Goal: Communication & Community: Share content

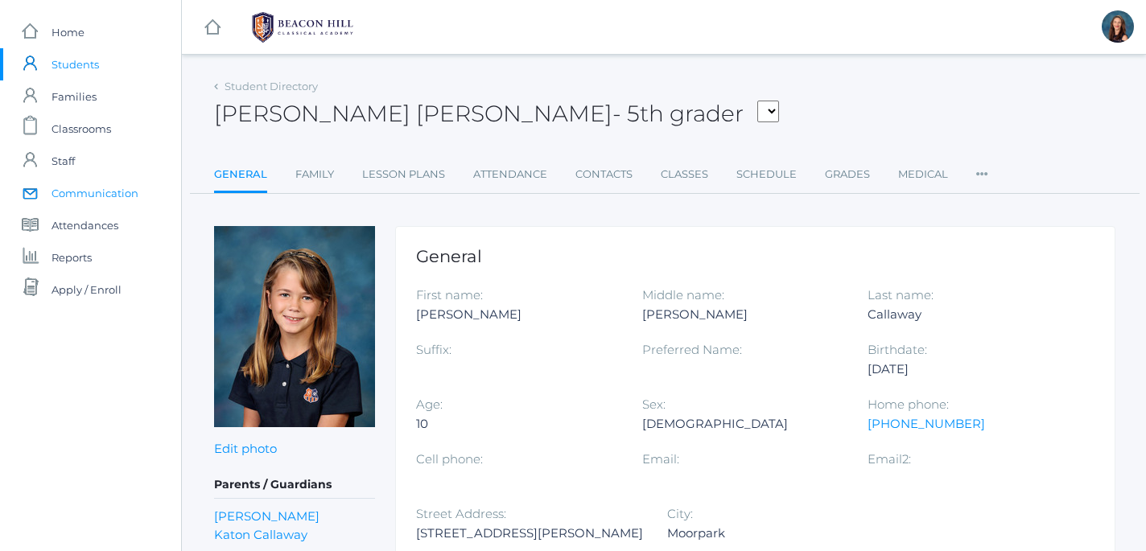
click at [90, 200] on span "Communication" at bounding box center [95, 193] width 87 height 32
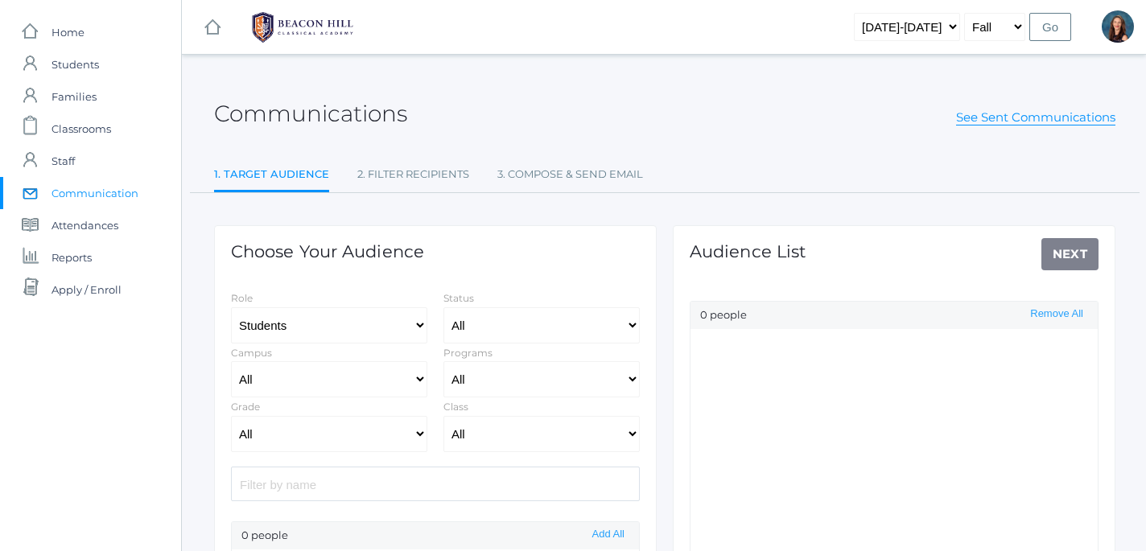
select select "Enrolled"
click option "Students" at bounding box center [0, 0] width 0 height 0
select select "1"
click option "Staff" at bounding box center [0, 0] width 0 height 0
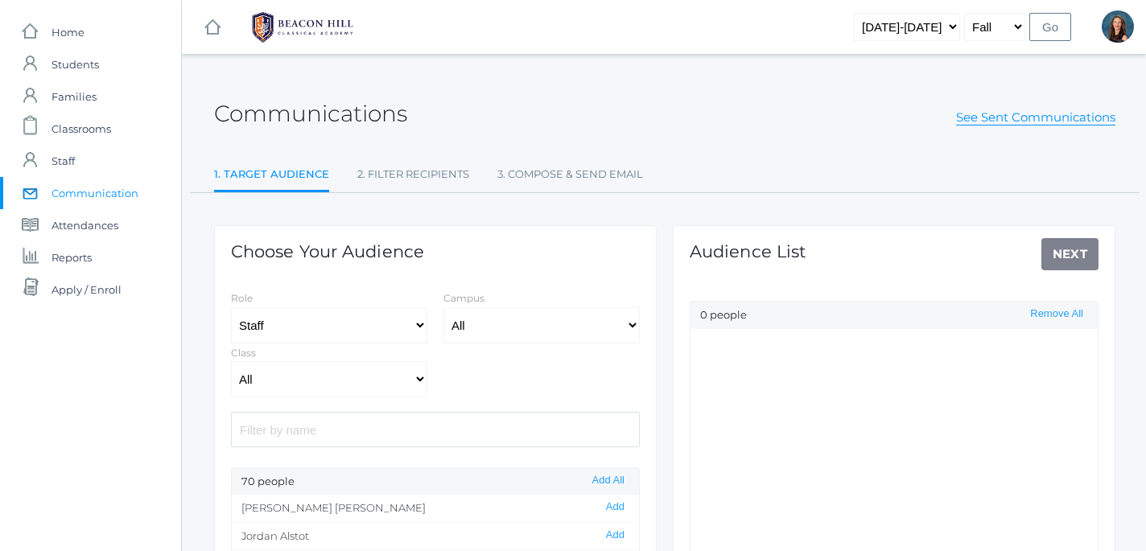
click at [407, 432] on input "search" at bounding box center [435, 429] width 409 height 35
click at [625, 511] on button "Add" at bounding box center [615, 508] width 28 height 14
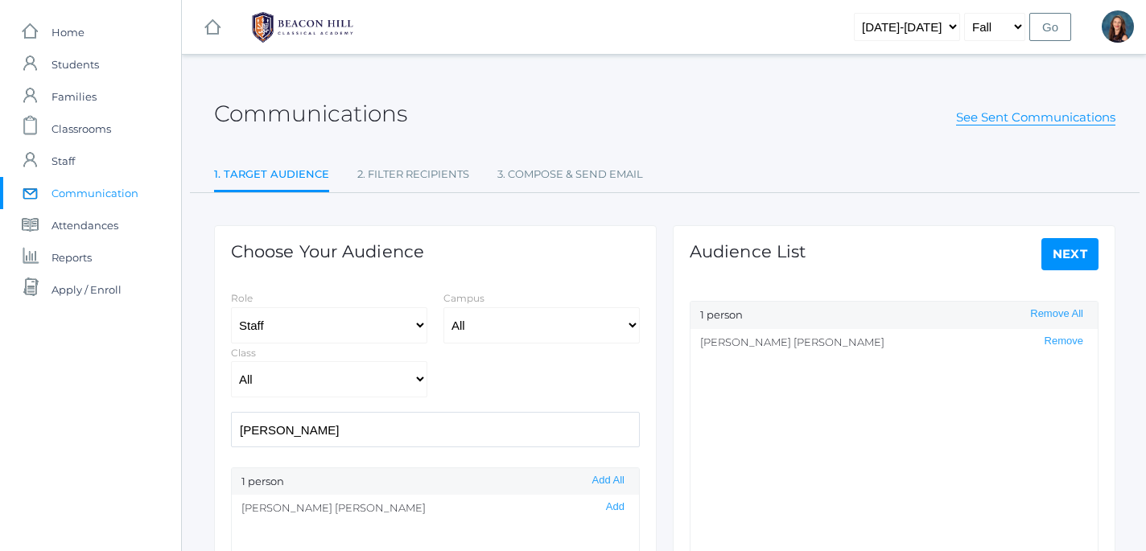
drag, startPoint x: 322, startPoint y: 435, endPoint x: 173, endPoint y: 411, distance: 150.8
click at [231, 412] on input "avery" at bounding box center [435, 429] width 409 height 35
click at [617, 510] on button "Add" at bounding box center [615, 508] width 28 height 14
drag, startPoint x: 305, startPoint y: 437, endPoint x: 226, endPoint y: 423, distance: 80.1
click at [231, 423] on input "justin" at bounding box center [435, 429] width 409 height 35
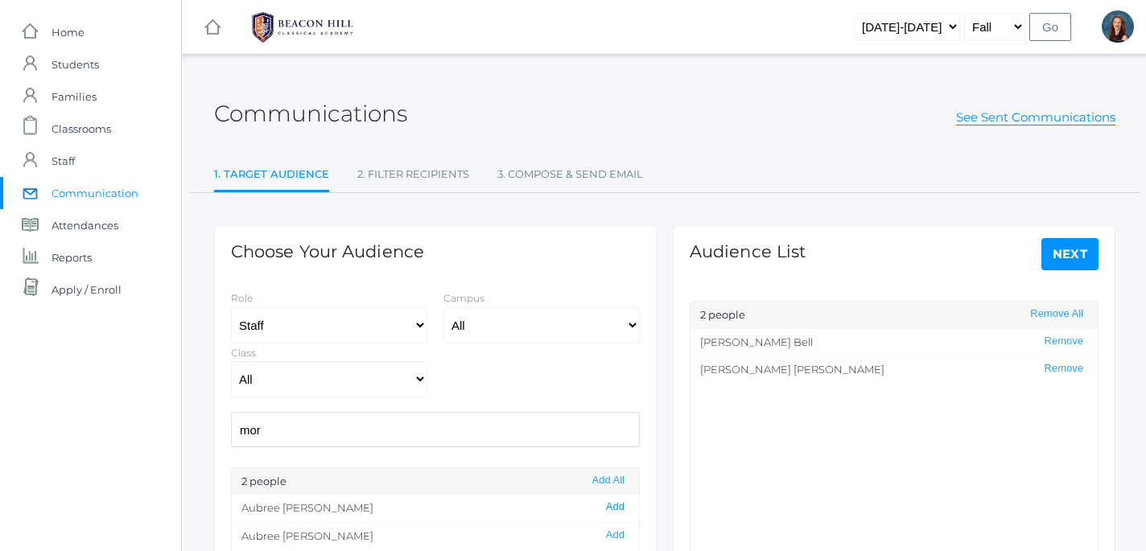
click at [622, 512] on button "Add" at bounding box center [615, 508] width 28 height 14
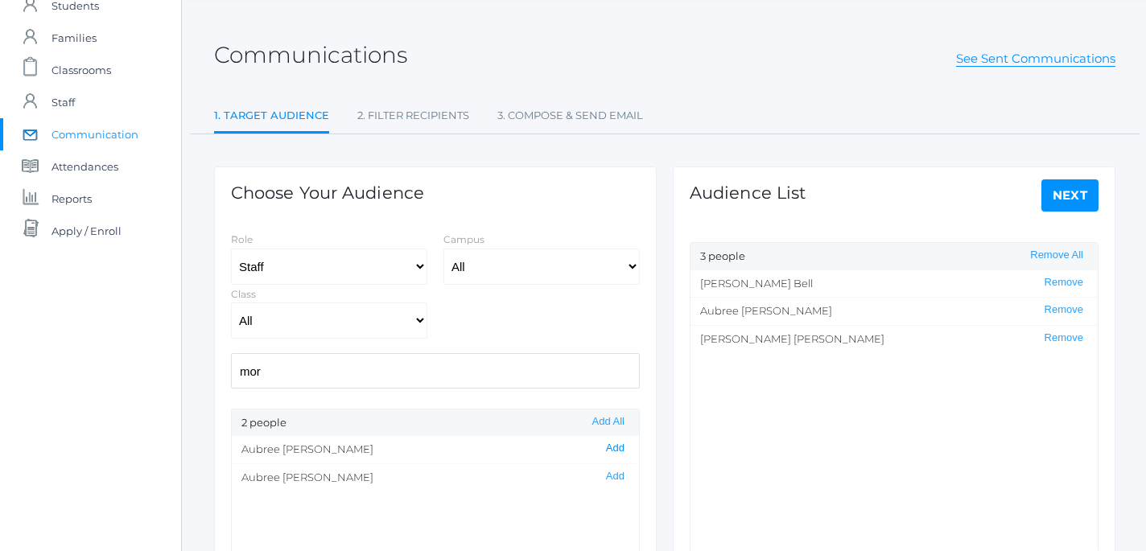
scroll to position [67, 0]
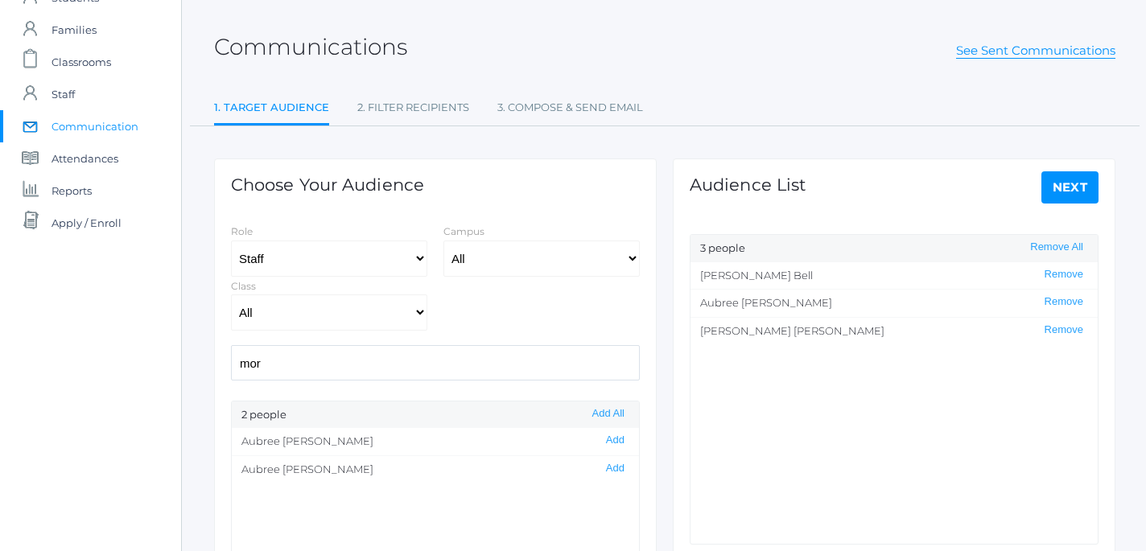
drag, startPoint x: 317, startPoint y: 369, endPoint x: 192, endPoint y: 365, distance: 125.6
click at [231, 365] on input "mor" at bounding box center [435, 362] width 409 height 35
click at [619, 445] on button "Add" at bounding box center [615, 441] width 28 height 14
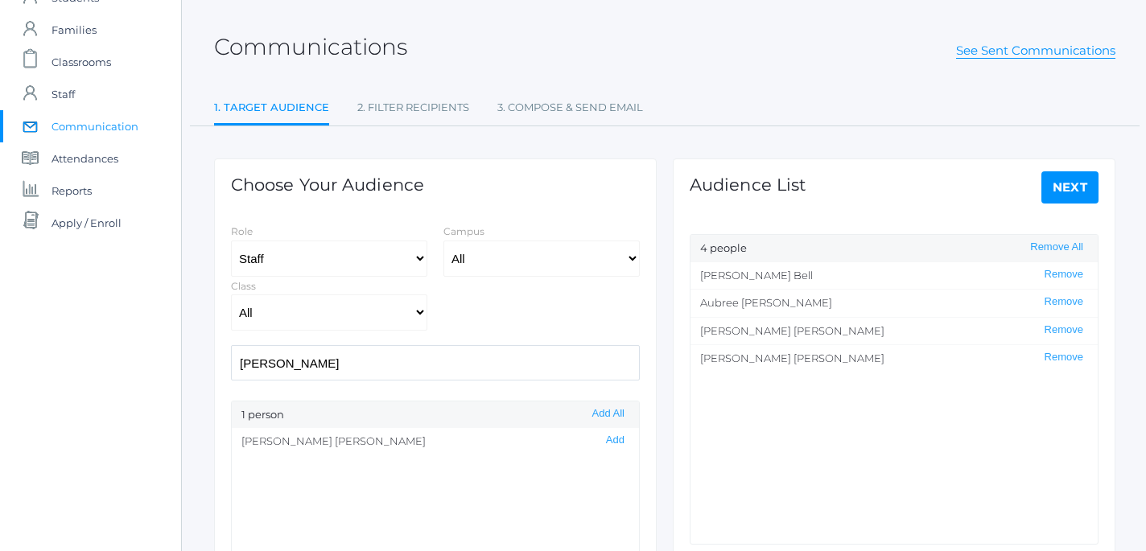
drag, startPoint x: 448, startPoint y: 365, endPoint x: 229, endPoint y: 355, distance: 219.9
click at [231, 355] on input "luca" at bounding box center [435, 362] width 409 height 35
click at [621, 474] on button "Add" at bounding box center [615, 469] width 28 height 14
drag, startPoint x: 364, startPoint y: 382, endPoint x: 255, endPoint y: 364, distance: 110.1
click at [255, 364] on div "Choose Your Audience Role Students Staff Campus All Upper Campus Lower Campus C…" at bounding box center [435, 443] width 443 height 569
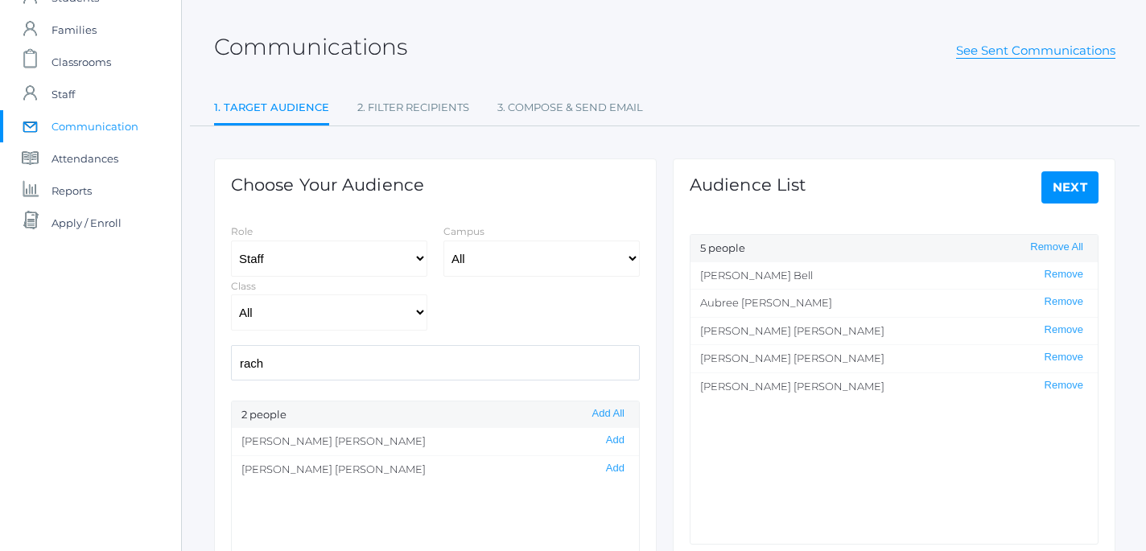
drag, startPoint x: 282, startPoint y: 367, endPoint x: 157, endPoint y: 361, distance: 124.9
click at [231, 361] on input "rach" at bounding box center [435, 362] width 409 height 35
type input "kyle"
click at [157, 361] on div "icons/ui/navigation/home Created with Sketch. Home icons/user/plain Created wit…" at bounding box center [90, 367] width 181 height 868
select select "3"
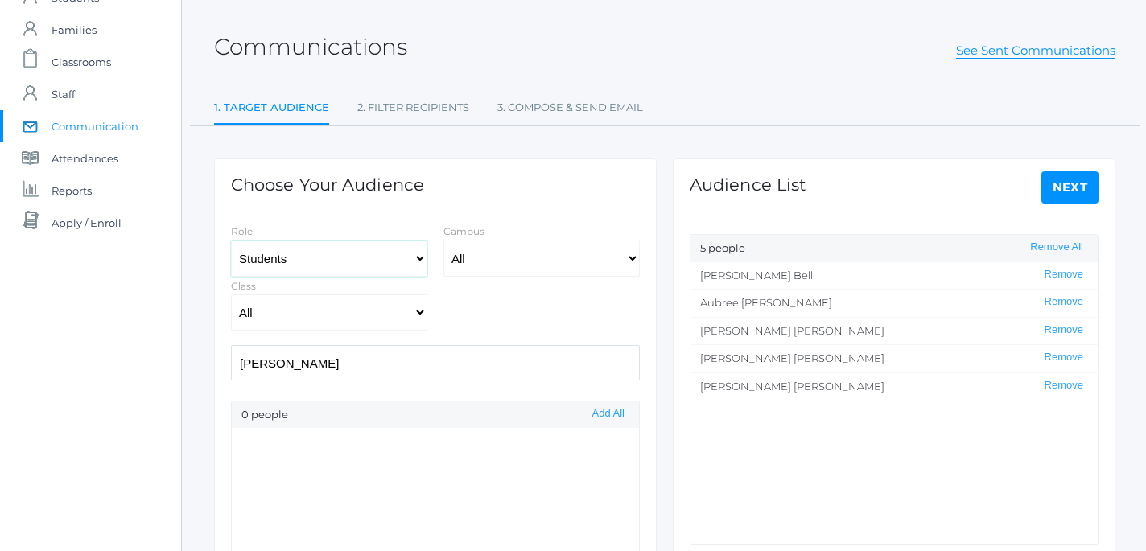
click option "Students" at bounding box center [0, 0] width 0 height 0
select select "Enrolled"
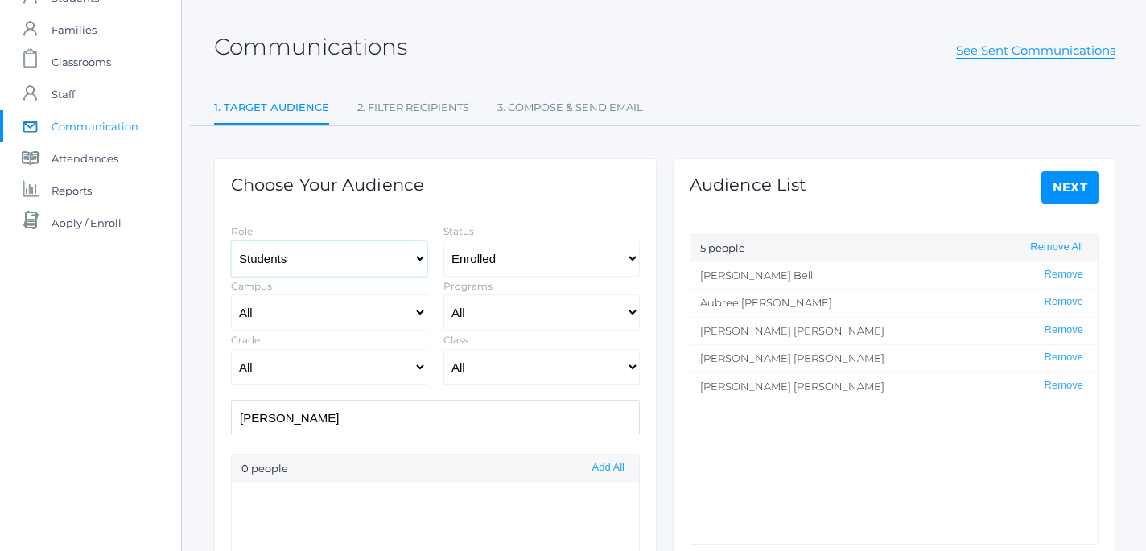
select select "1"
click option "Staff" at bounding box center [0, 0] width 0 height 0
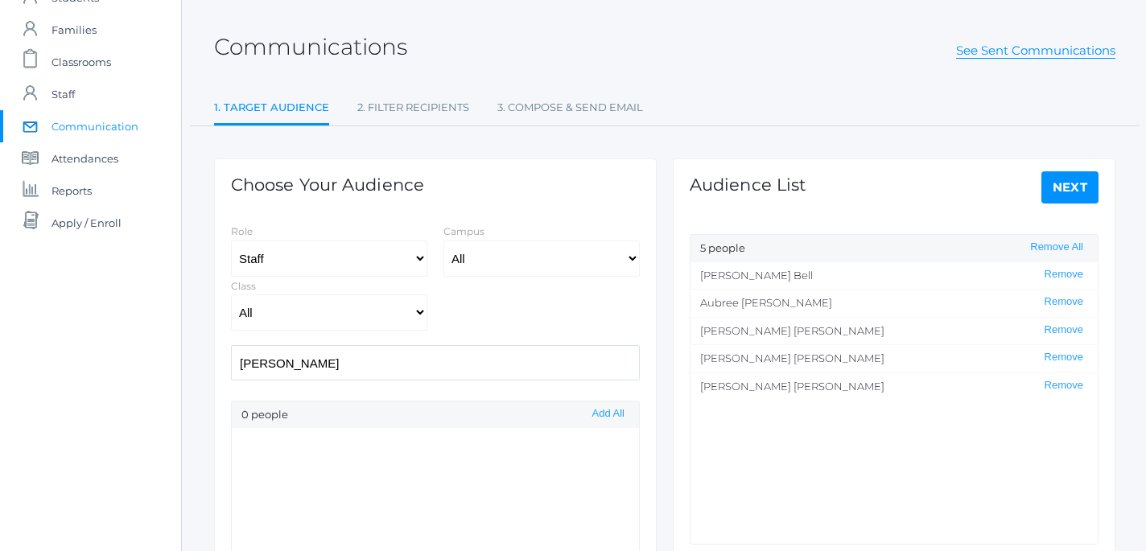
drag, startPoint x: 304, startPoint y: 369, endPoint x: 163, endPoint y: 356, distance: 142.2
click at [231, 356] on input "kyle" at bounding box center [435, 362] width 409 height 35
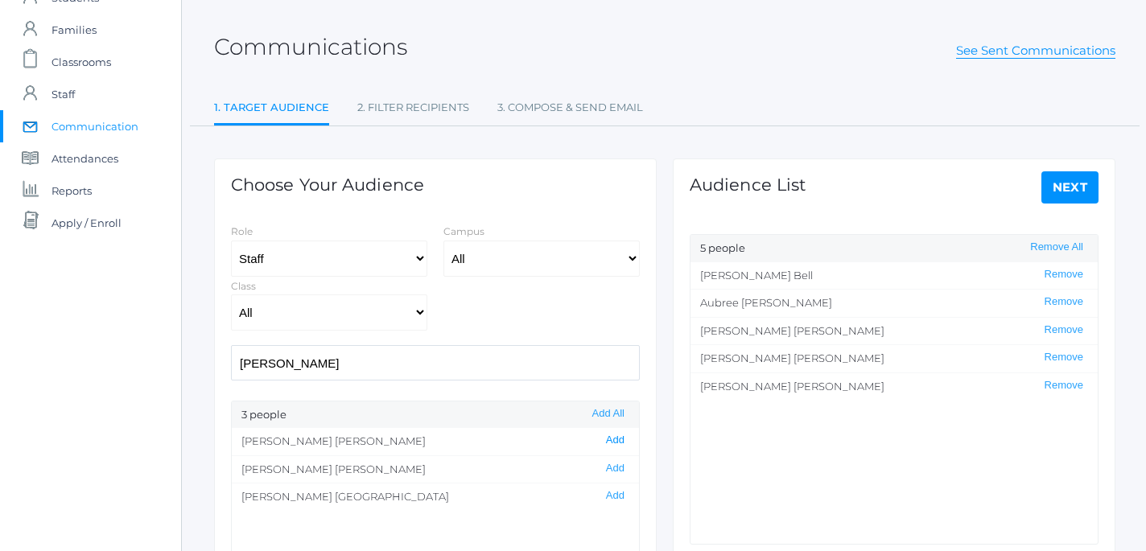
type input "lind"
click at [621, 446] on button "Add" at bounding box center [615, 441] width 28 height 14
click at [1069, 196] on link "Next" at bounding box center [1071, 187] width 58 height 32
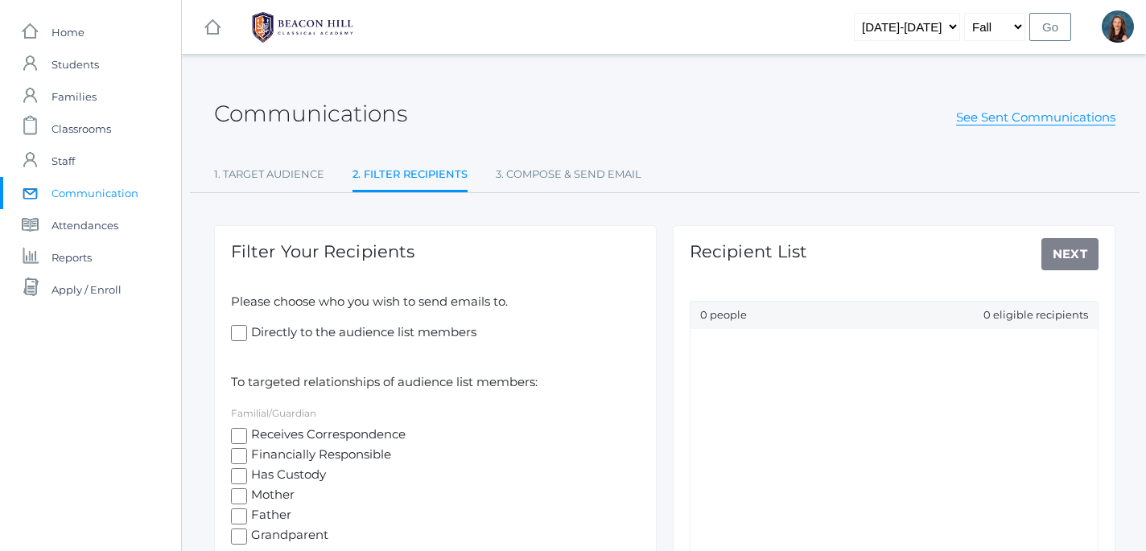
click at [238, 329] on input "Directly to the audience list members" at bounding box center [239, 333] width 16 height 16
checkbox input "true"
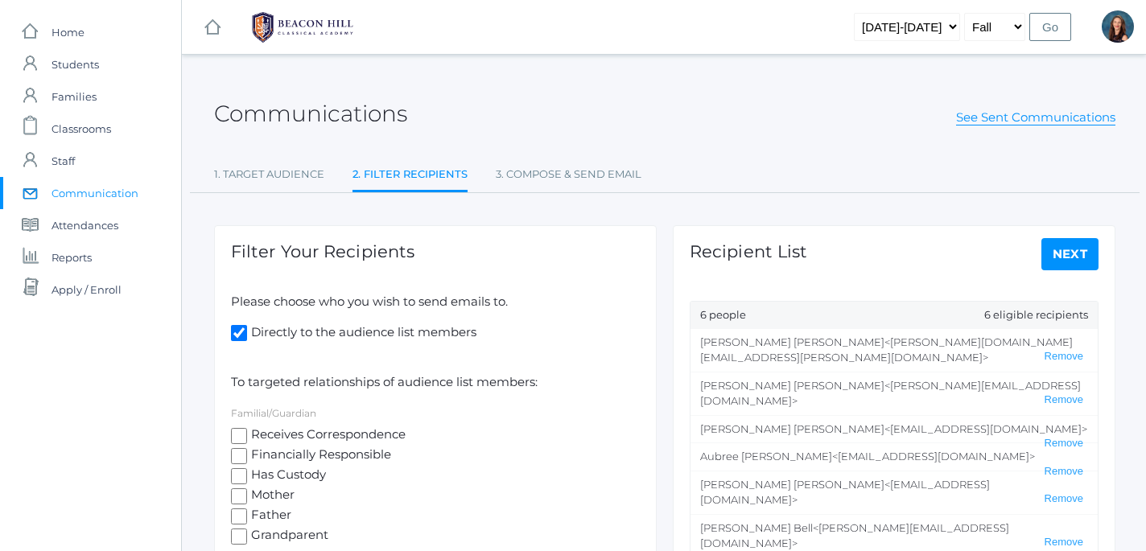
click at [1067, 258] on link "Next" at bounding box center [1071, 254] width 58 height 32
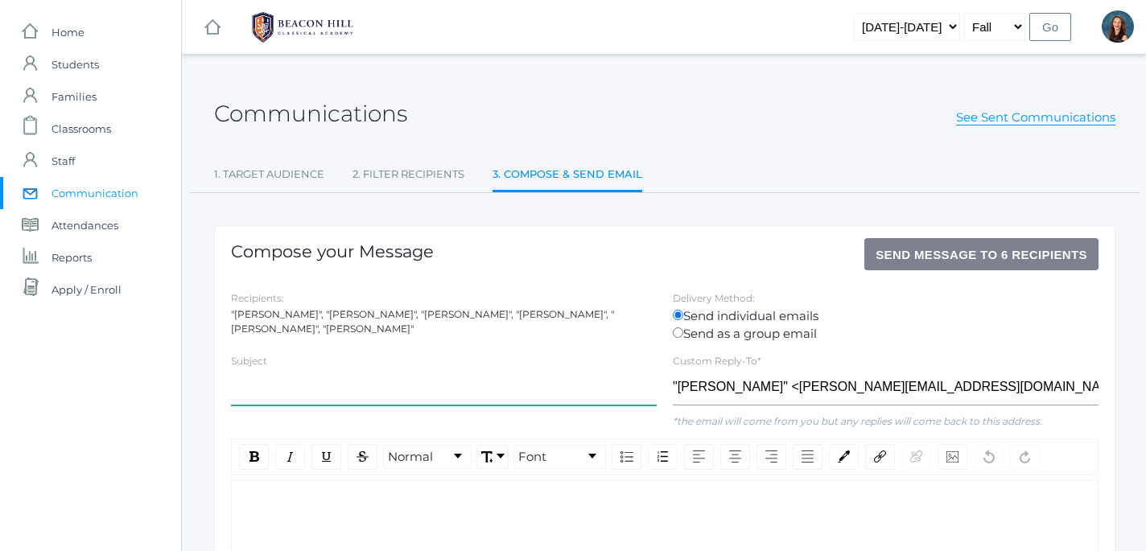
click at [284, 397] on input "text" at bounding box center [444, 387] width 426 height 36
type input "Logic Retreat Chaperone"
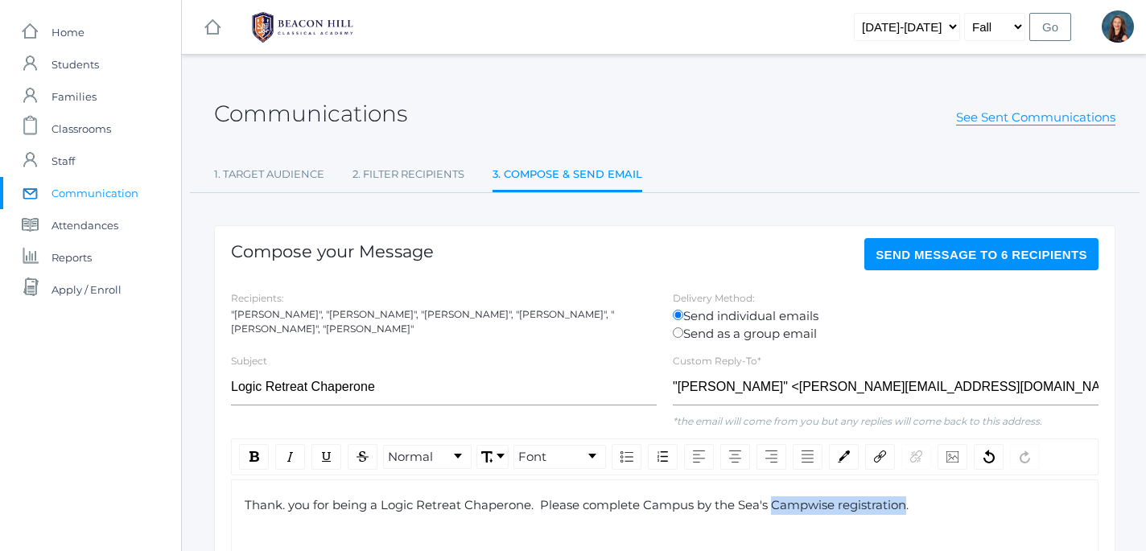
drag, startPoint x: 773, startPoint y: 507, endPoint x: 909, endPoint y: 514, distance: 135.4
click at [909, 514] on div "Thank. you for being a Logic Retreat Chaperone. Please complete Campus by the S…" at bounding box center [665, 506] width 841 height 19
click at [875, 461] on img "rdw-link-control" at bounding box center [880, 457] width 12 height 12
click at [919, 540] on label "Link Target" at bounding box center [960, 534] width 163 height 19
click at [919, 543] on input "Link Target" at bounding box center [960, 550] width 163 height 15
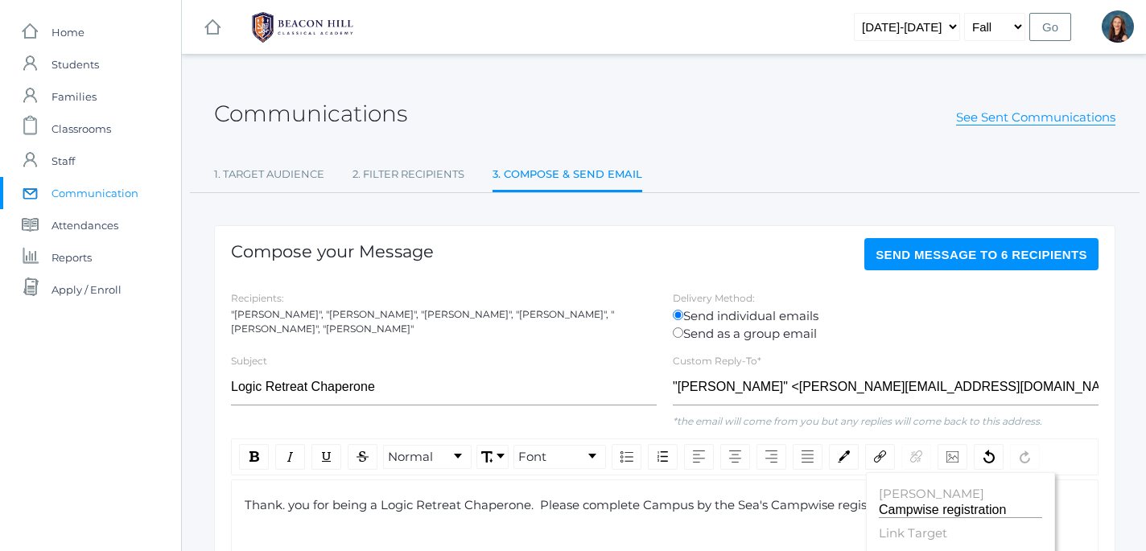
scroll to position [276, 0]
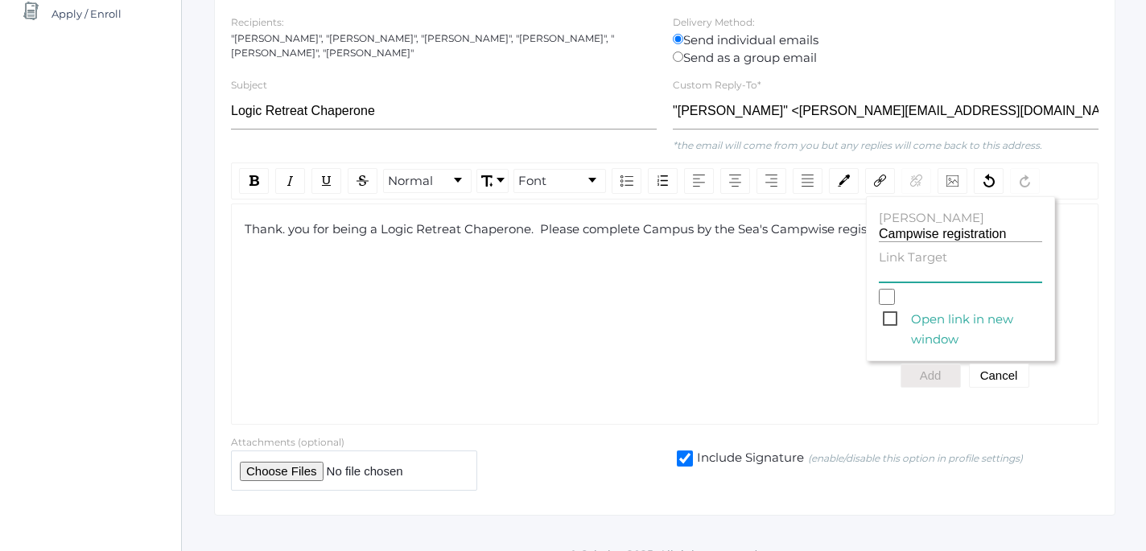
paste input "http://cwngui.campwise.com/Customer/campusbythesea/browser-check-reg.html"
click at [892, 319] on span "Open link in new window" at bounding box center [962, 319] width 159 height 20
type input "http://cwngui.campwise.com/Customer/campusbythesea/browser-check-reg.html"
click at [892, 305] on input "Open link in new window" at bounding box center [887, 297] width 16 height 16
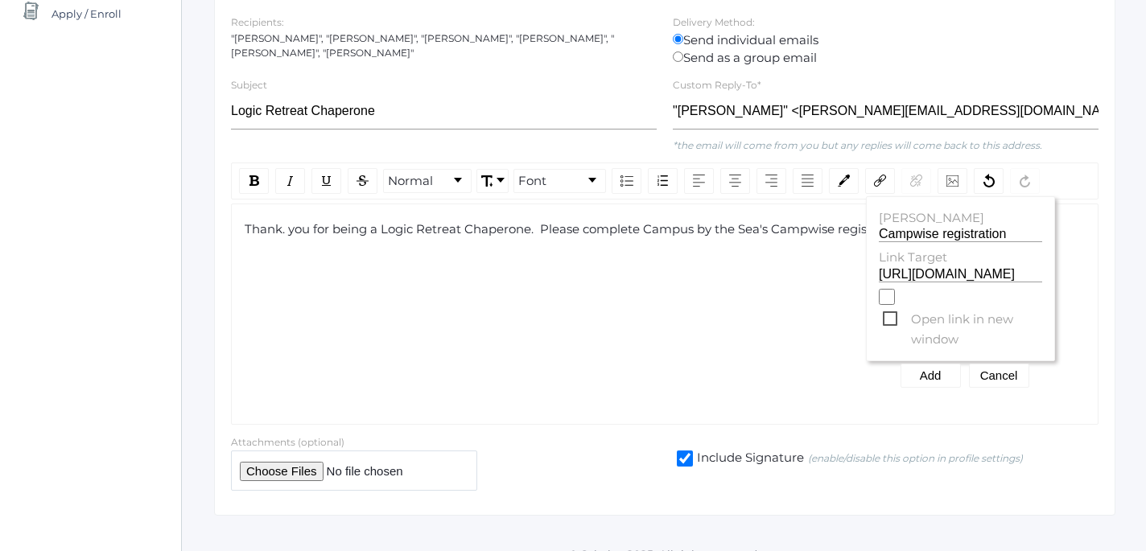
checkbox input "true"
click at [934, 378] on button "Add" at bounding box center [931, 376] width 60 height 24
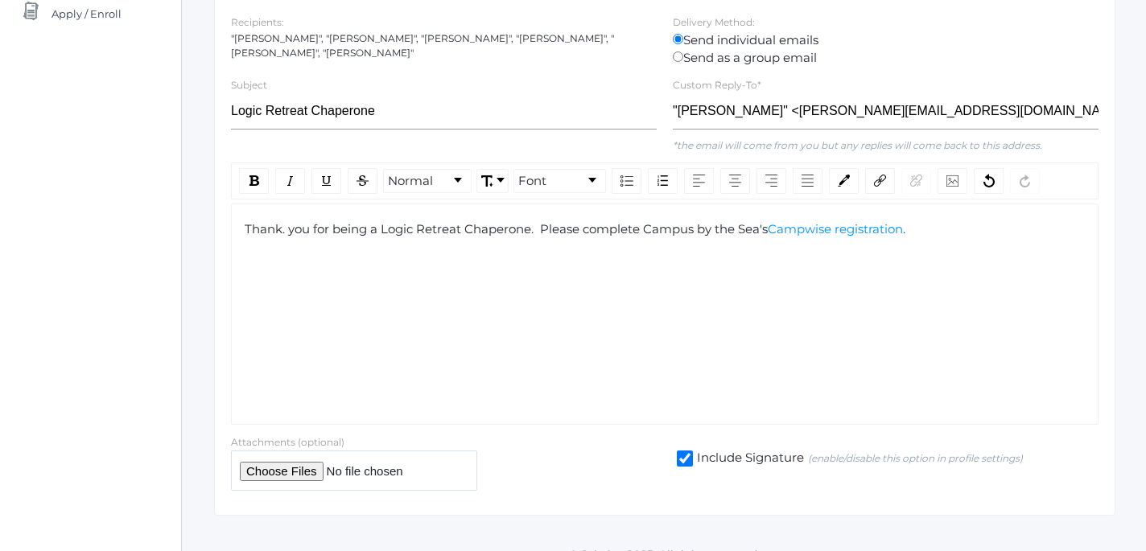
click at [940, 236] on div "Thank. you for being a Logic Retreat Chaperone. Please complete Campus by the S…" at bounding box center [665, 230] width 841 height 19
drag, startPoint x: 1006, startPoint y: 233, endPoint x: 1073, endPoint y: 232, distance: 66.8
click at [1073, 232] on div "Thank. you for being a Logic Retreat Chaperone. Please complete Campus by the S…" at bounding box center [665, 230] width 841 height 19
click at [249, 179] on div "rdw-inline-control" at bounding box center [254, 181] width 30 height 26
click at [307, 284] on div "Thank. you for being a Logic Retreat Chaperone. Please complete Campus by the S…" at bounding box center [665, 314] width 868 height 221
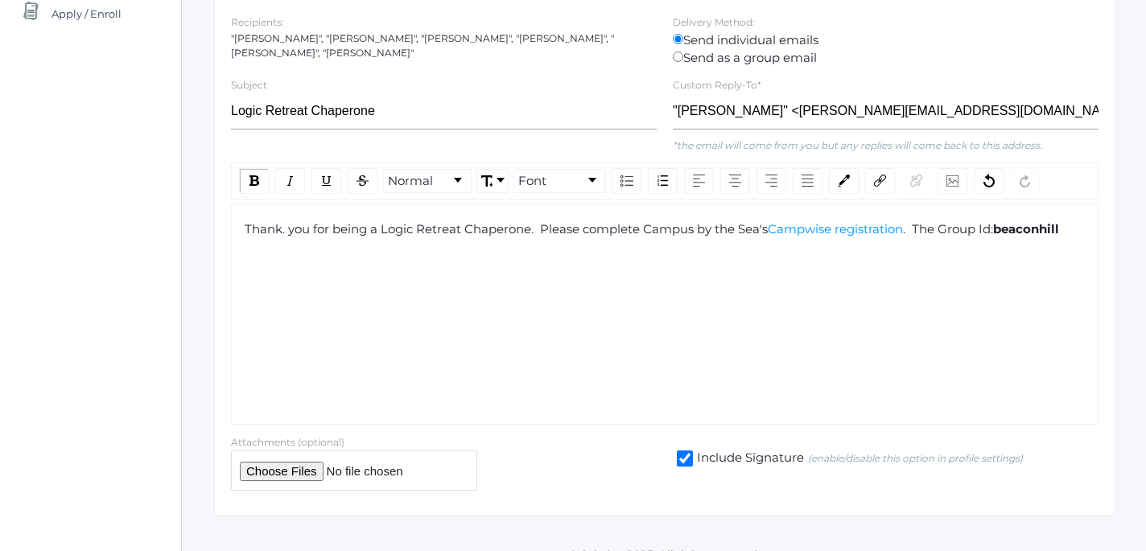
click at [1083, 233] on div "Thank. you for being a Logic Retreat Chaperone. Please complete Campus by the S…" at bounding box center [665, 230] width 841 height 19
click at [252, 180] on img "rdw-inline-control" at bounding box center [255, 180] width 10 height 10
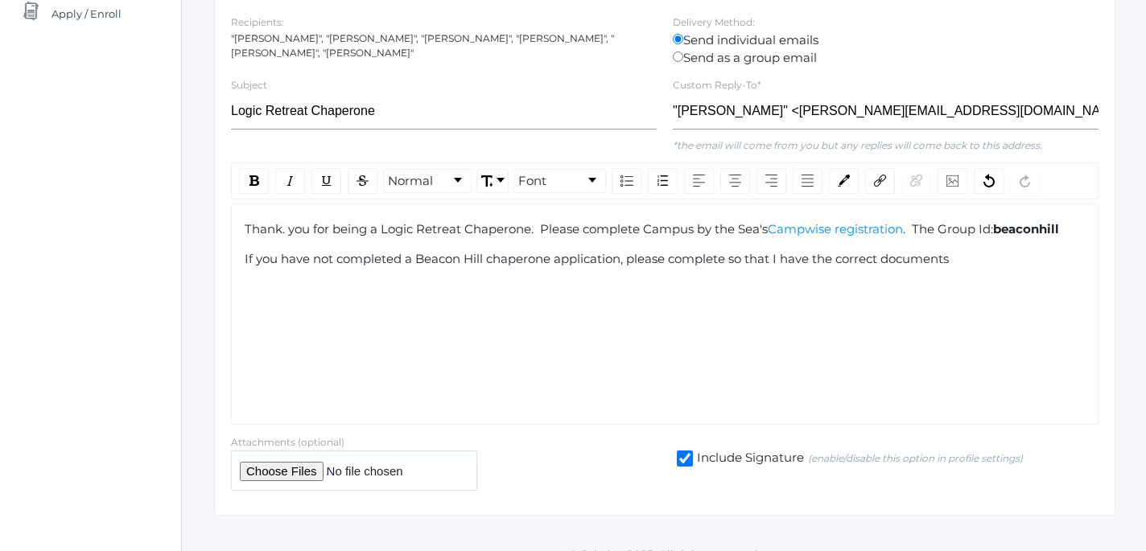
click at [493, 262] on span "If you have not completed a Beacon Hill chaperone application, please complete …" at bounding box center [597, 258] width 704 height 15
click at [510, 295] on div "rdw-editor" at bounding box center [665, 290] width 841 height 19
drag, startPoint x: 489, startPoint y: 261, endPoint x: 622, endPoint y: 259, distance: 133.6
click at [622, 259] on span "If you have not completed a Beacon Hill Chaperone application, please complete …" at bounding box center [598, 258] width 707 height 15
click at [877, 184] on img "rdw-link-control" at bounding box center [880, 181] width 12 height 12
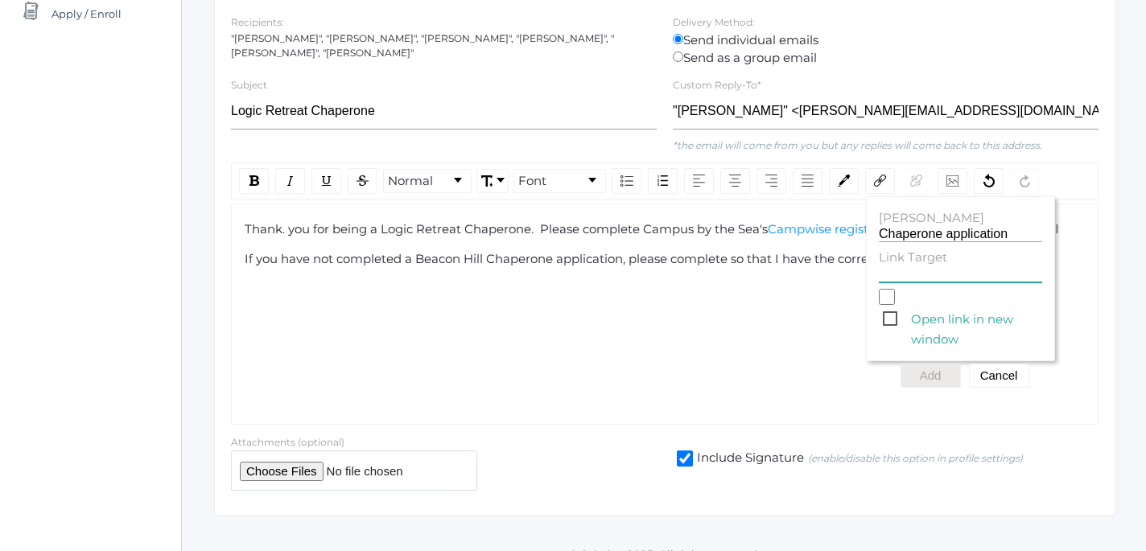
click at [903, 277] on input "Link Target" at bounding box center [960, 274] width 163 height 15
paste input "https://forms.gle/iVGLaqRhiLNxhAyY7"
click at [897, 320] on span "Open link in new window" at bounding box center [962, 319] width 159 height 20
type input "https://forms.gle/iVGLaqRhiLNxhAyY7"
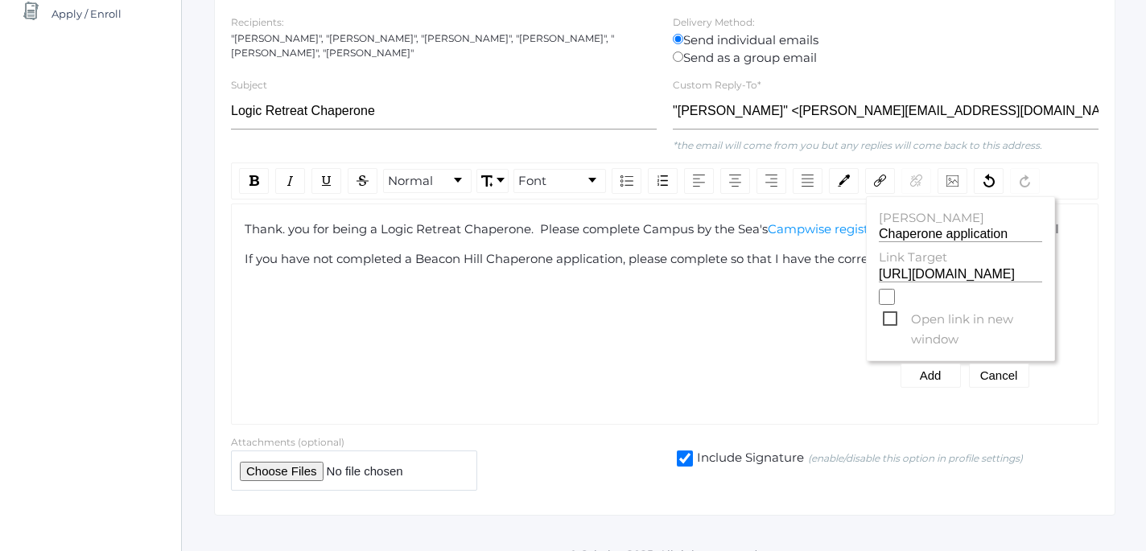
click at [895, 305] on input "Open link in new window" at bounding box center [887, 297] width 16 height 16
checkbox input "true"
click at [938, 373] on button "Add" at bounding box center [931, 376] width 60 height 24
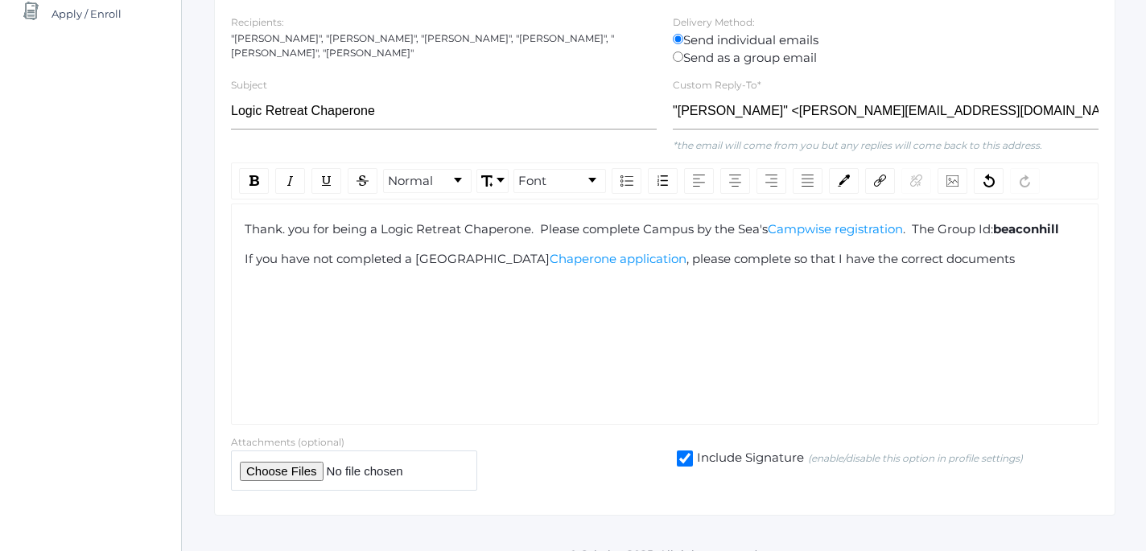
click at [968, 262] on div "If you have not completed a Beacon Hill Chaperone application , please complete…" at bounding box center [665, 259] width 841 height 19
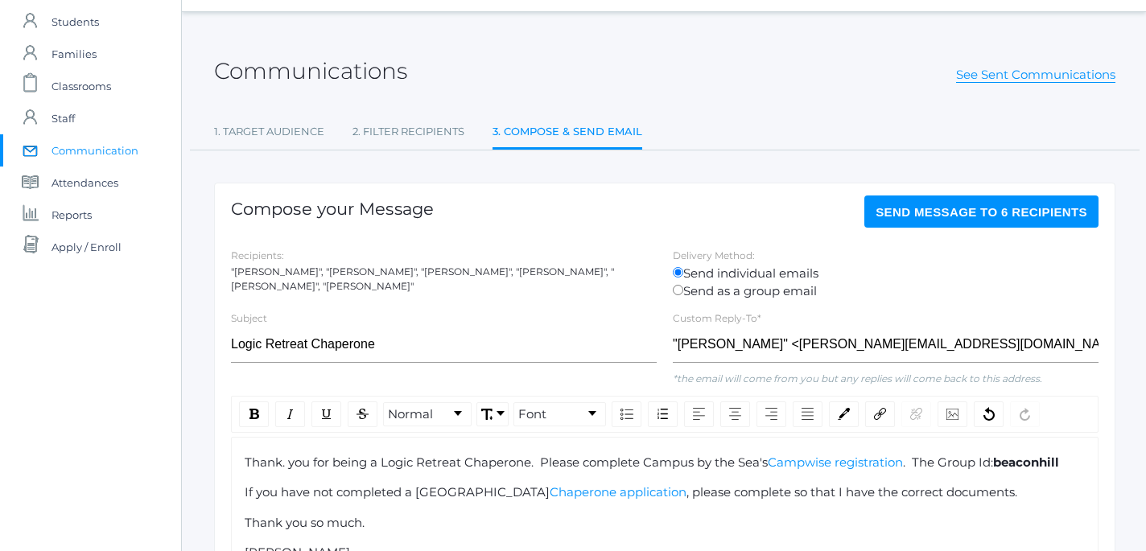
scroll to position [36, 0]
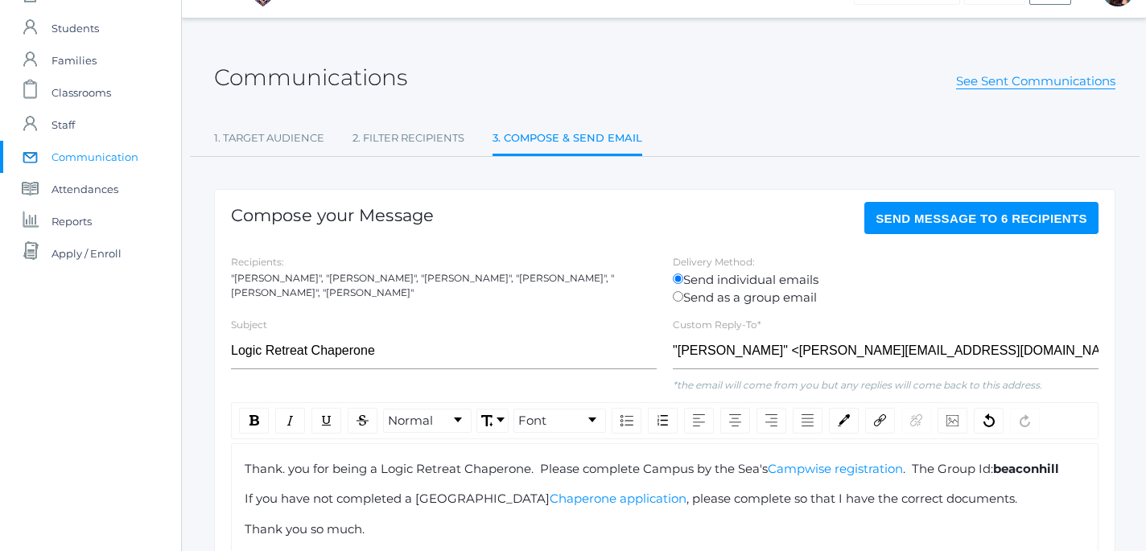
click at [1003, 217] on span "Send Message to 6 recipients" at bounding box center [982, 219] width 212 height 14
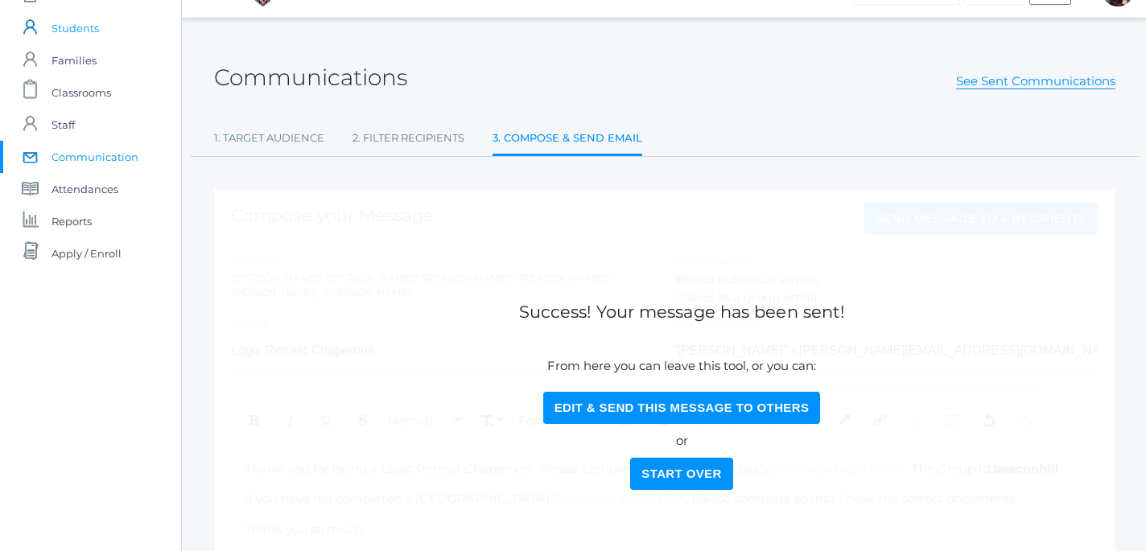
click at [89, 24] on span "Students" at bounding box center [75, 28] width 47 height 32
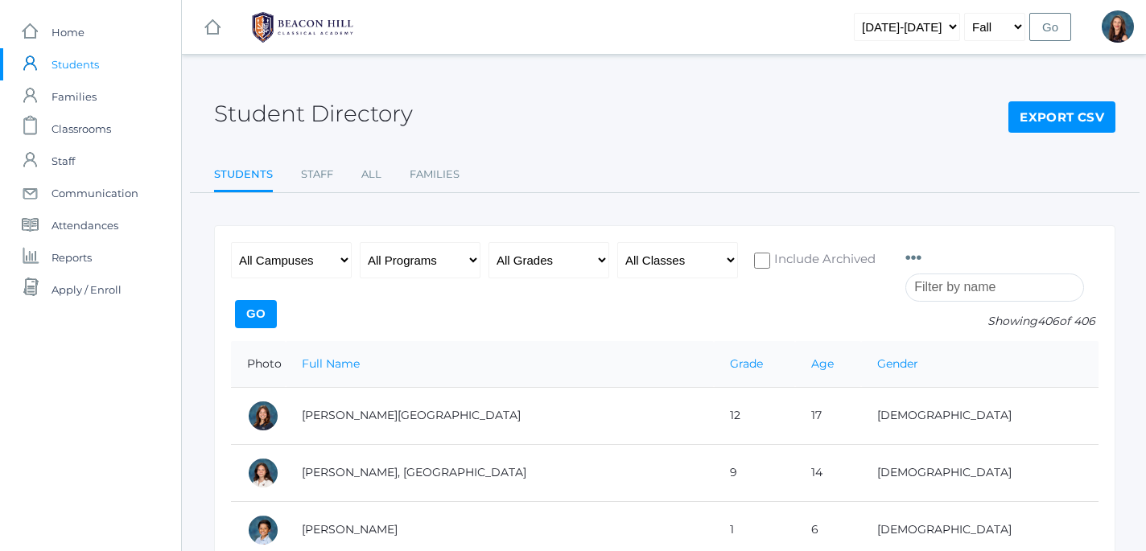
click at [951, 290] on input "search" at bounding box center [994, 288] width 179 height 28
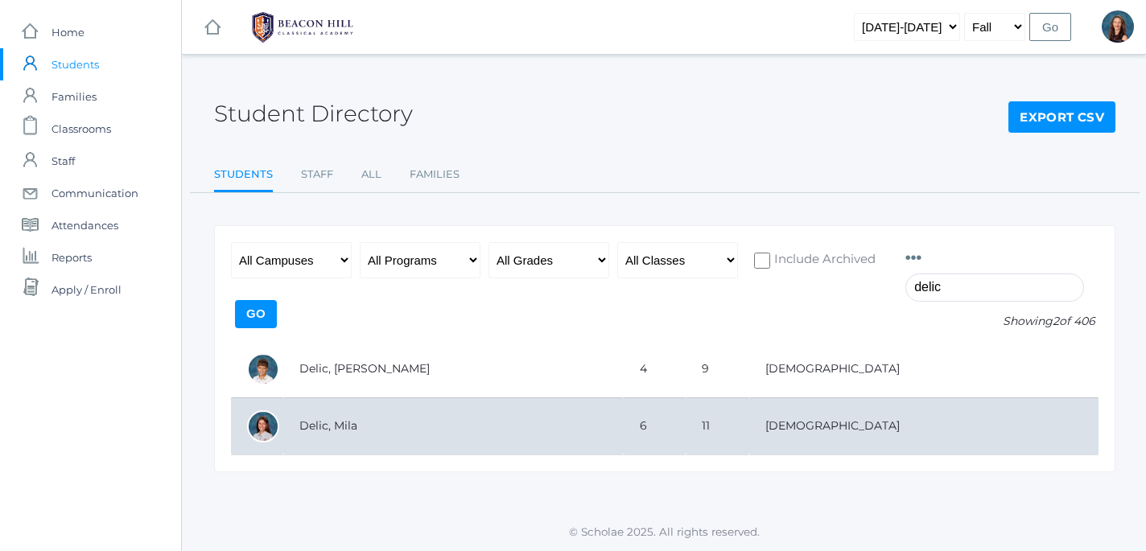
type input "delic"
click at [311, 434] on td "Delic, Mila" at bounding box center [453, 426] width 340 height 57
